Goal: Navigation & Orientation: Understand site structure

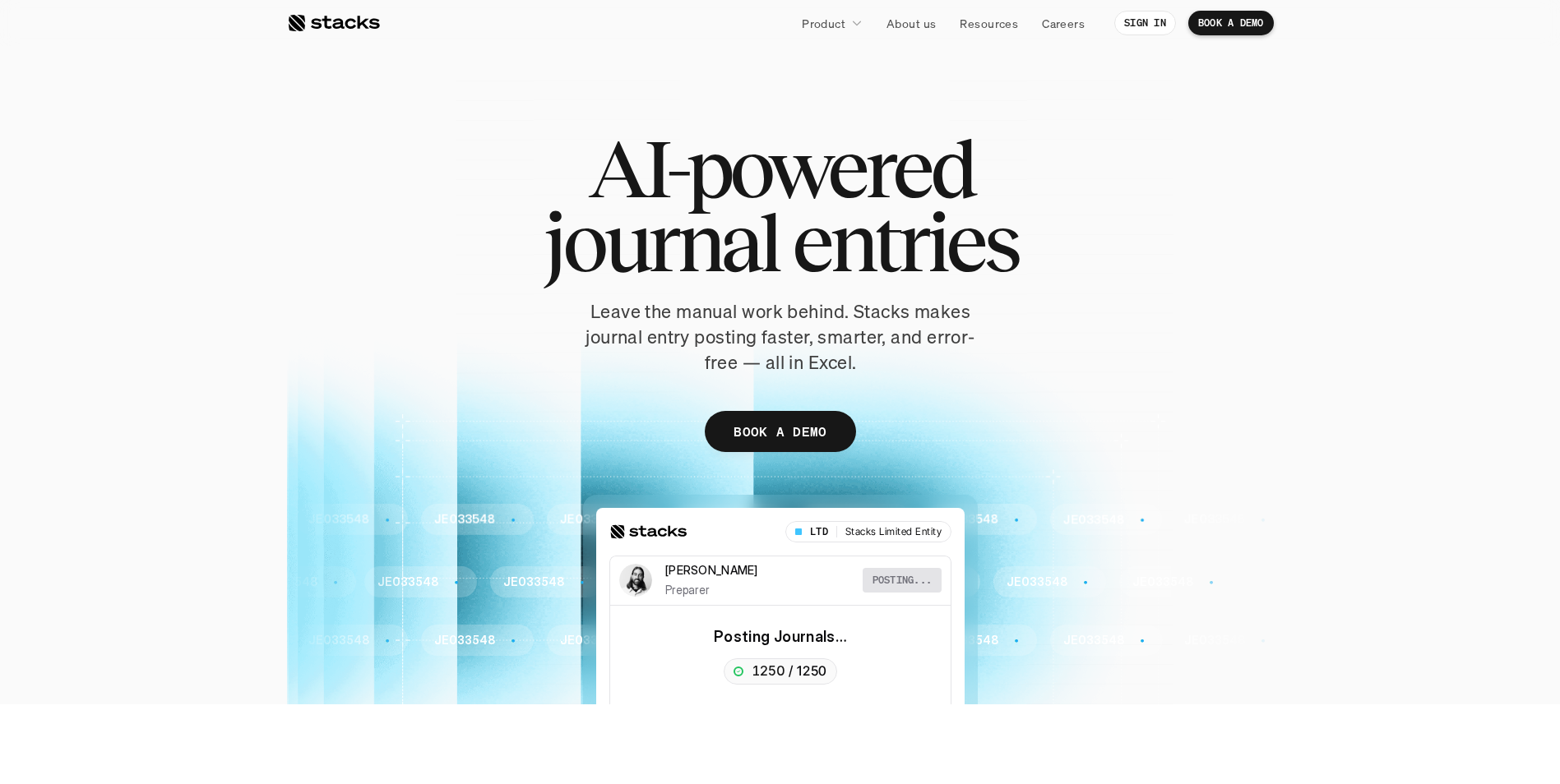
click at [839, 24] on p "Product" at bounding box center [823, 23] width 44 height 17
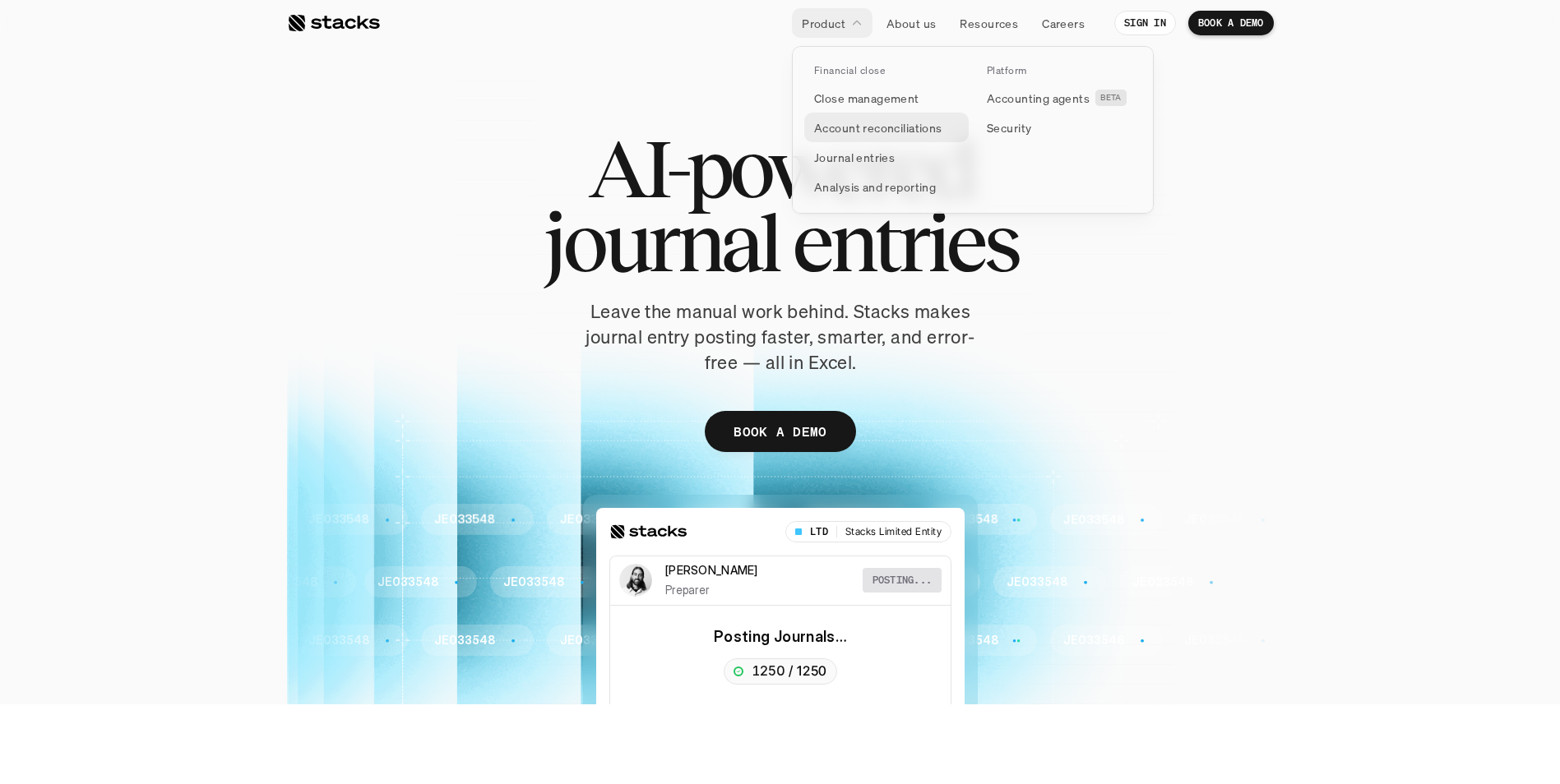
click at [851, 133] on p "Account reconciliations" at bounding box center [878, 127] width 129 height 17
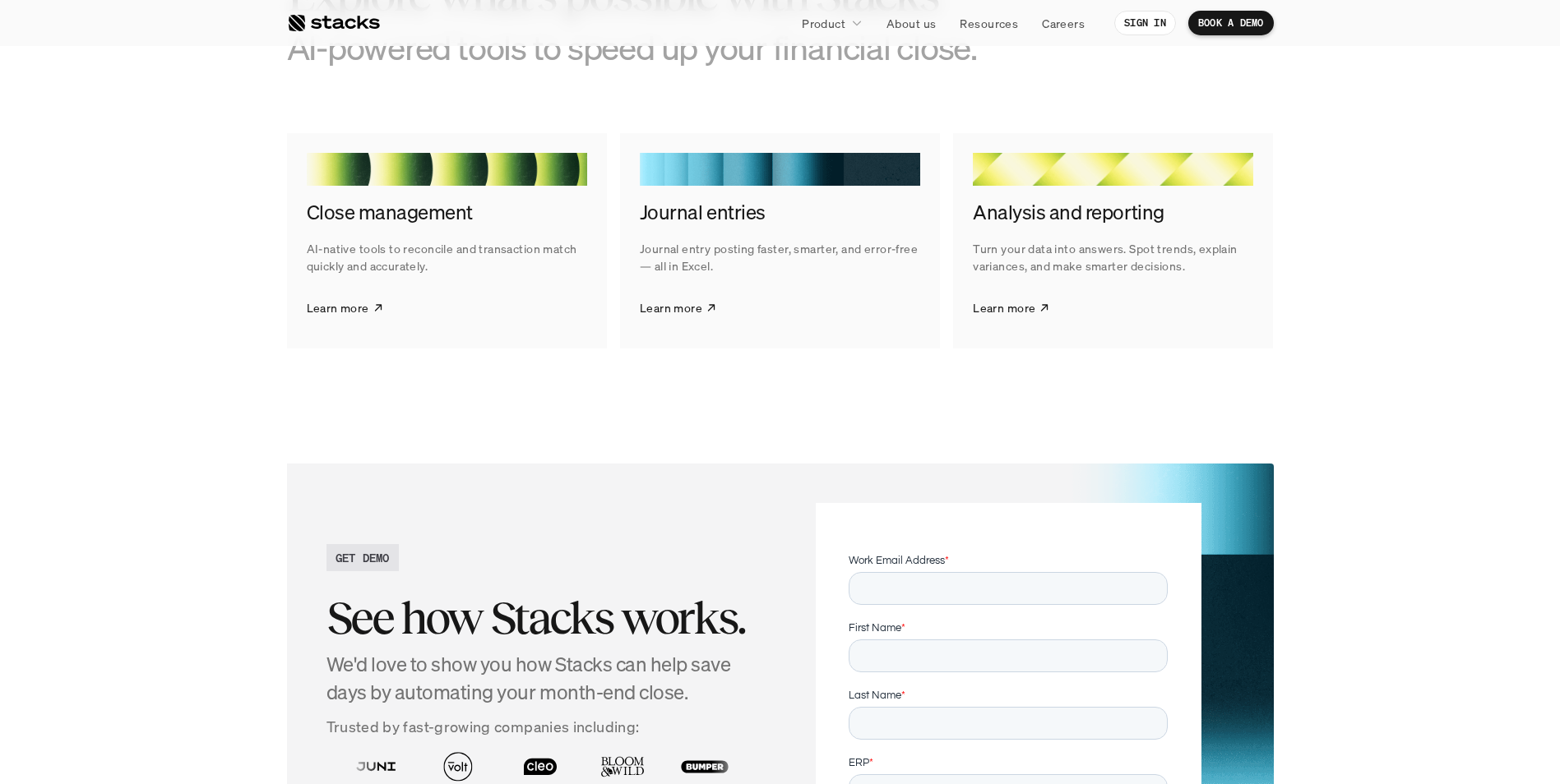
scroll to position [3122, 0]
click at [338, 316] on link "Learn more" at bounding box center [344, 306] width 77 height 41
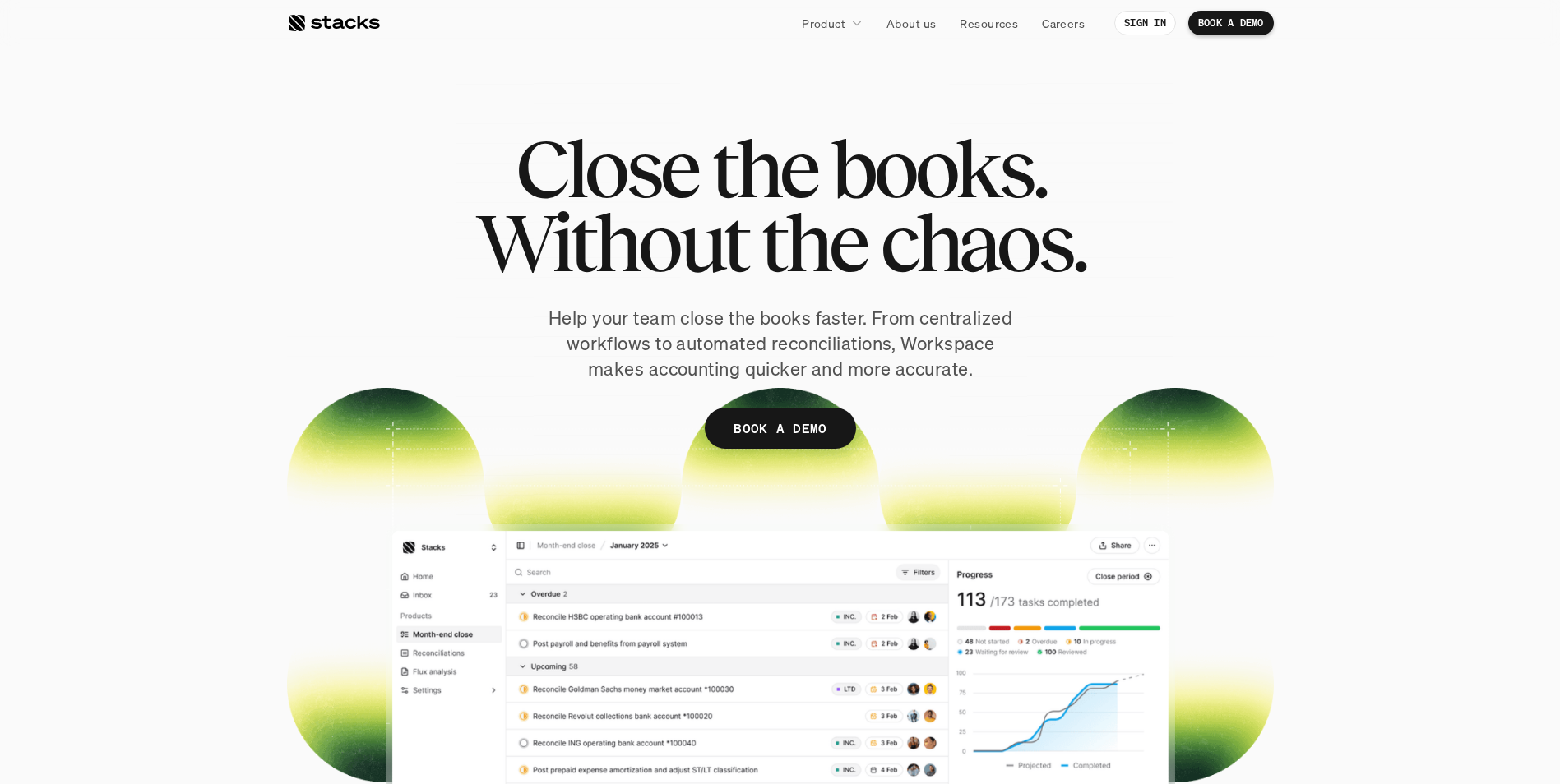
click at [313, 26] on div at bounding box center [332, 23] width 93 height 20
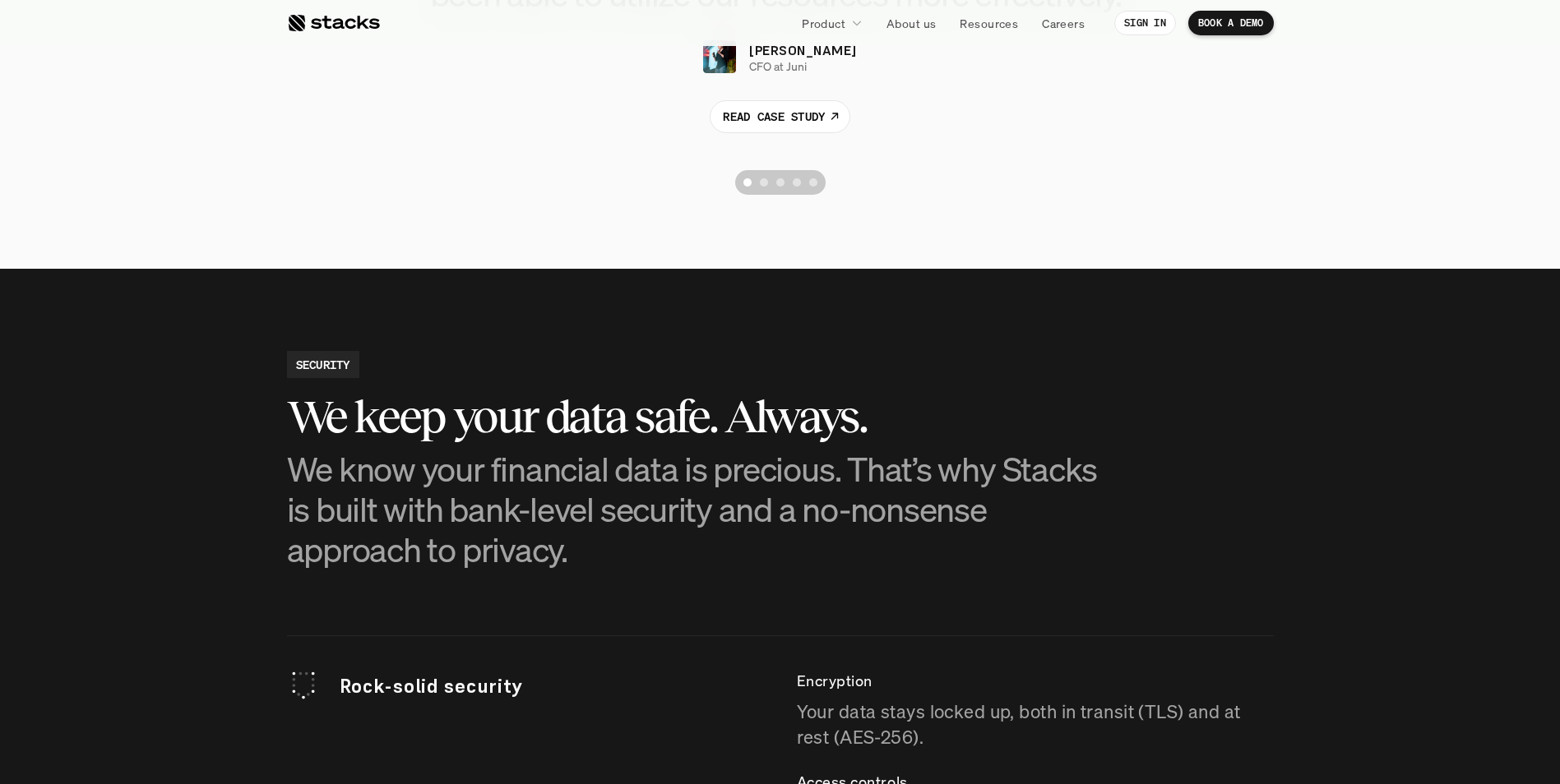
scroll to position [4026, 0]
